Goal: Task Accomplishment & Management: Complete application form

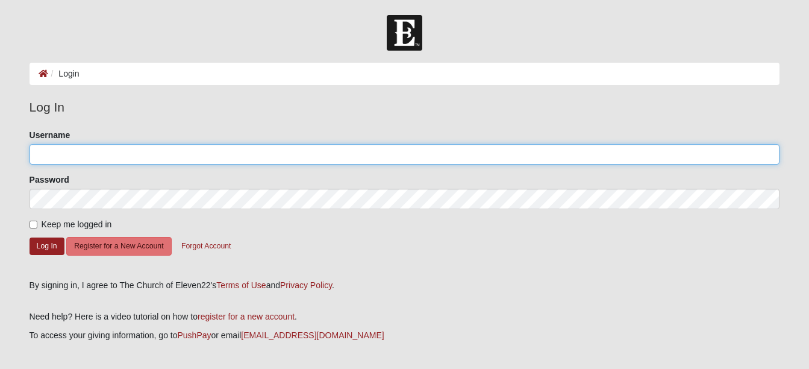
click at [152, 156] on input "Username" at bounding box center [405, 154] width 751 height 20
type input "[PERSON_NAME][EMAIL_ADDRESS][PERSON_NAME][DOMAIN_NAME]"
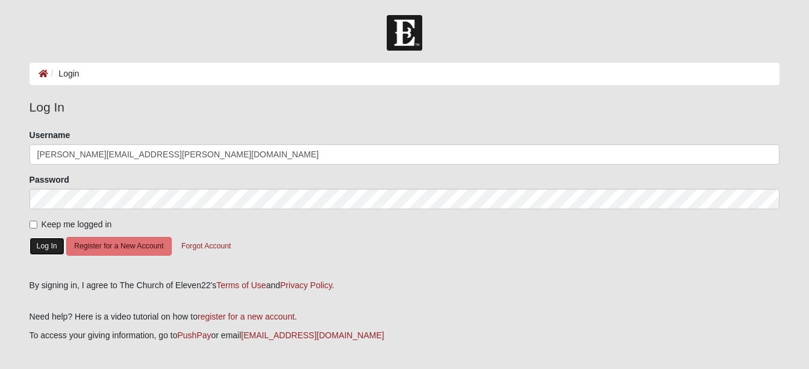
click at [46, 243] on button "Log In" at bounding box center [47, 245] width 35 height 17
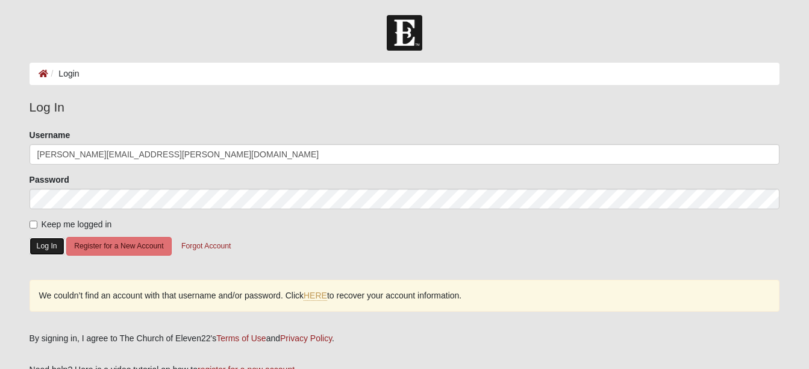
click at [45, 246] on button "Log In" at bounding box center [47, 245] width 35 height 17
click at [323, 297] on link "HERE" at bounding box center [315, 295] width 23 height 10
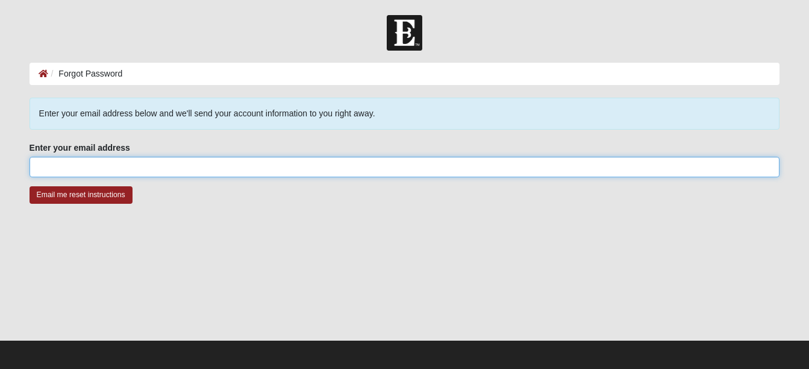
click at [122, 166] on input "Enter your email address" at bounding box center [405, 167] width 751 height 20
type input "vicki.sykes@att.net"
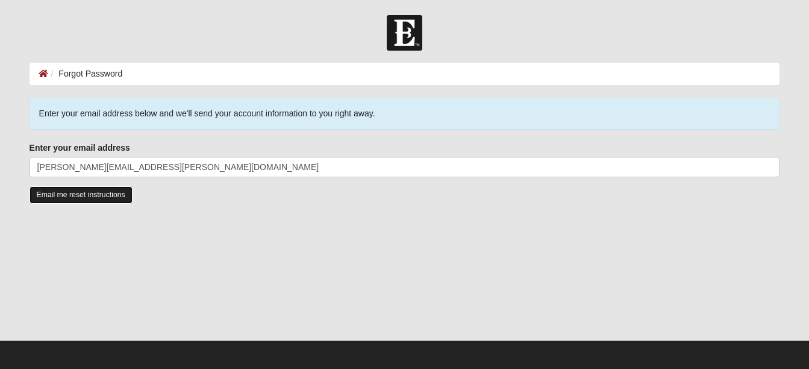
click at [69, 193] on input "Email me reset instructions" at bounding box center [81, 194] width 103 height 17
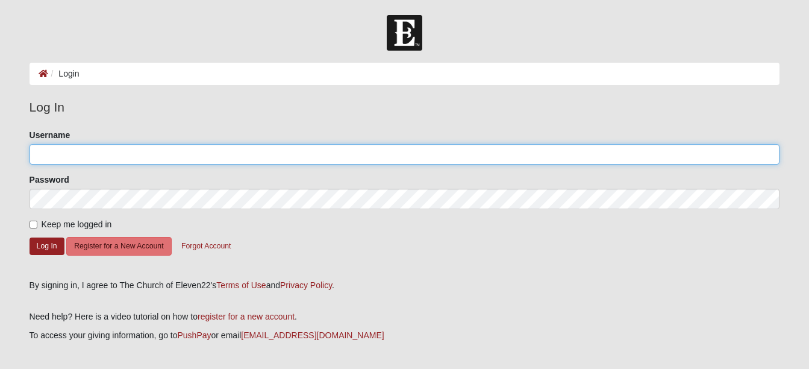
click at [41, 160] on input "Username" at bounding box center [405, 154] width 751 height 20
type input "vickisykes"
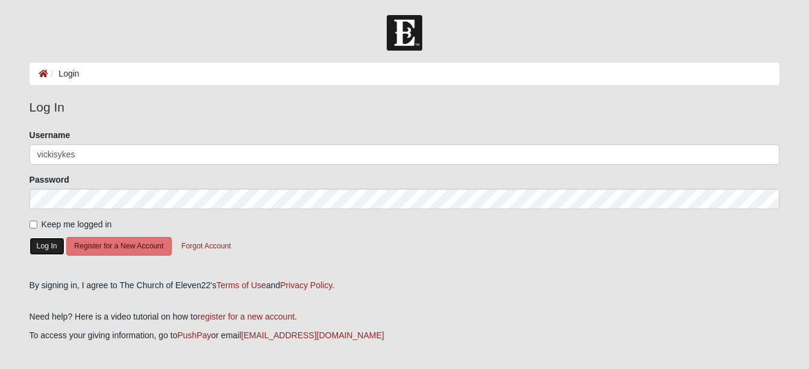
click at [39, 243] on button "Log In" at bounding box center [47, 245] width 35 height 17
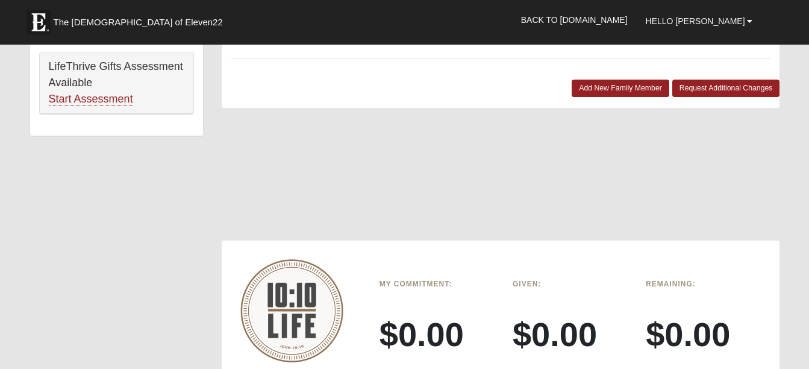
scroll to position [865, 0]
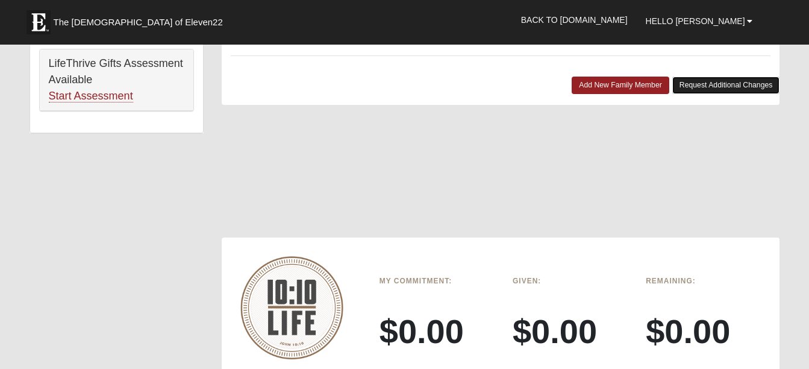
click at [735, 77] on link "Request Additional Changes" at bounding box center [726, 85] width 108 height 17
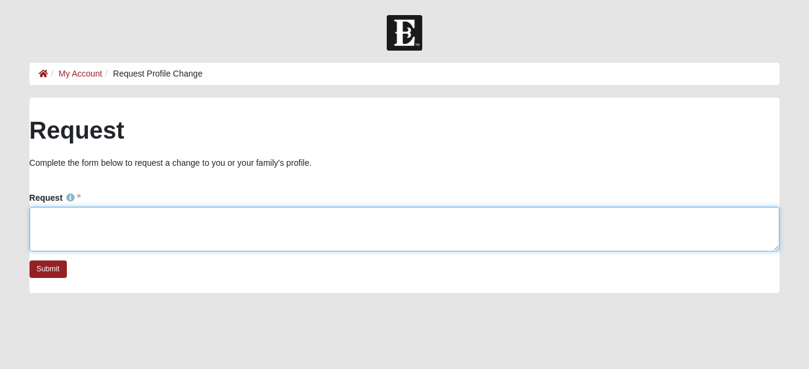
click at [139, 225] on textarea "Request" at bounding box center [405, 229] width 751 height 45
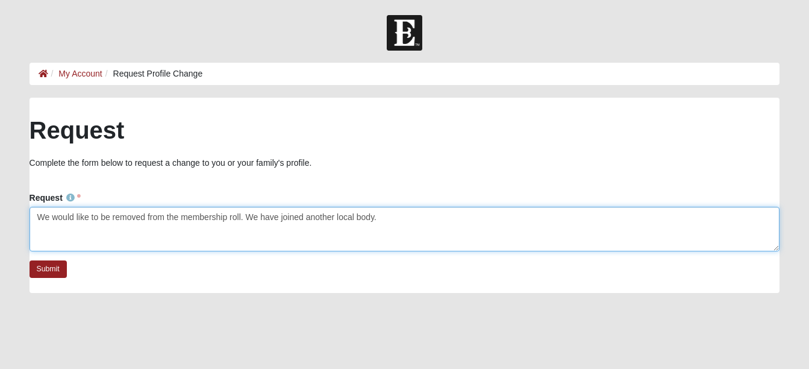
click at [143, 217] on textarea "We would like to be removed from the membership roll. We have joined another lo…" at bounding box center [405, 229] width 751 height 45
click at [143, 217] on textarea "from the membership roll. We have joined another local body." at bounding box center [405, 229] width 751 height 45
click at [41, 217] on textarea "from the membership roll. We have joined another local body." at bounding box center [405, 229] width 751 height 45
click at [39, 217] on textarea "from the membership roll. We have joined another local body." at bounding box center [405, 229] width 751 height 45
click at [341, 219] on textarea "Please remove us from the membership roll. We have joined another local body." at bounding box center [405, 229] width 751 height 45
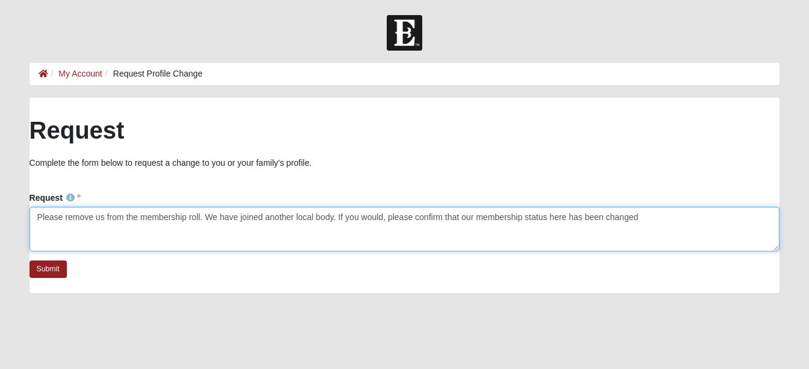
click at [445, 220] on textarea "Please remove us from the membership roll. We have joined another local body. I…" at bounding box center [405, 229] width 751 height 45
type textarea "Please remove us from the membership roll. We have joined another local body. I…"
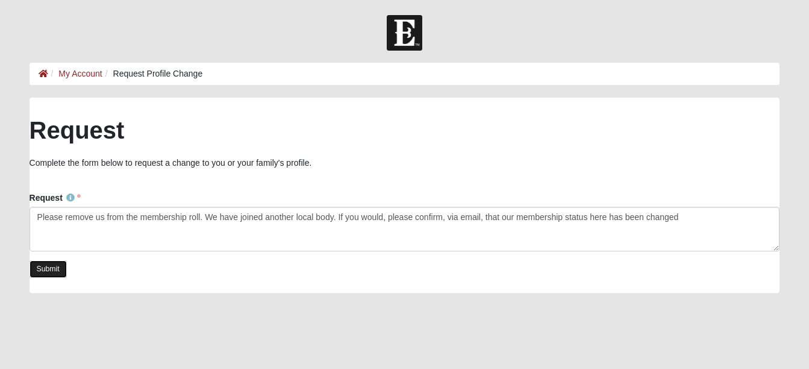
click at [42, 269] on link "Submit" at bounding box center [48, 268] width 37 height 17
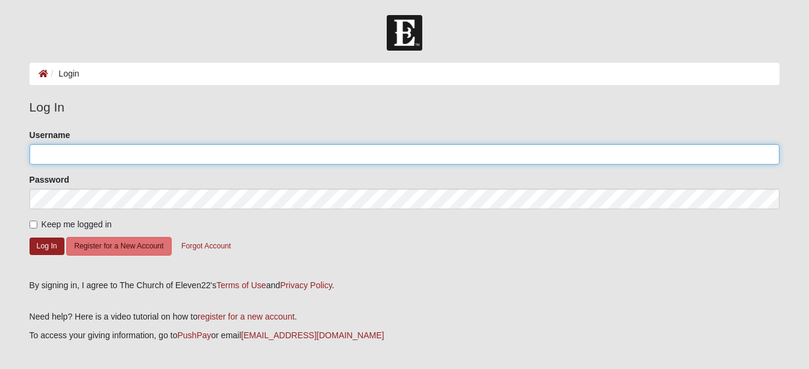
click at [58, 152] on input "Username" at bounding box center [405, 154] width 751 height 20
type input "bradsykes"
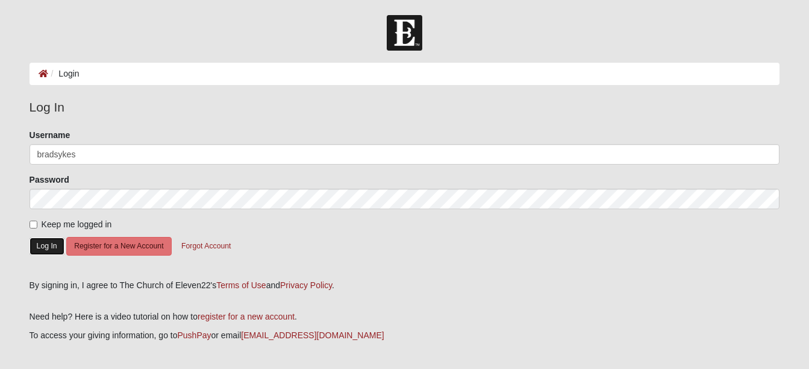
click at [47, 242] on button "Log In" at bounding box center [47, 245] width 35 height 17
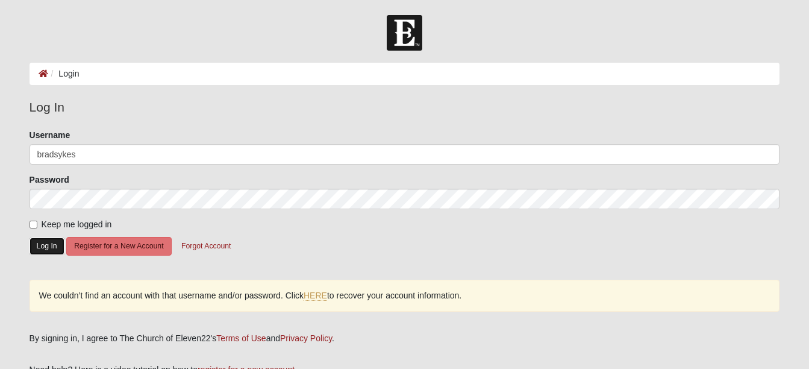
click at [47, 242] on button "Log In" at bounding box center [47, 245] width 35 height 17
click at [319, 296] on link "HERE" at bounding box center [315, 295] width 23 height 10
